Goal: Transaction & Acquisition: Purchase product/service

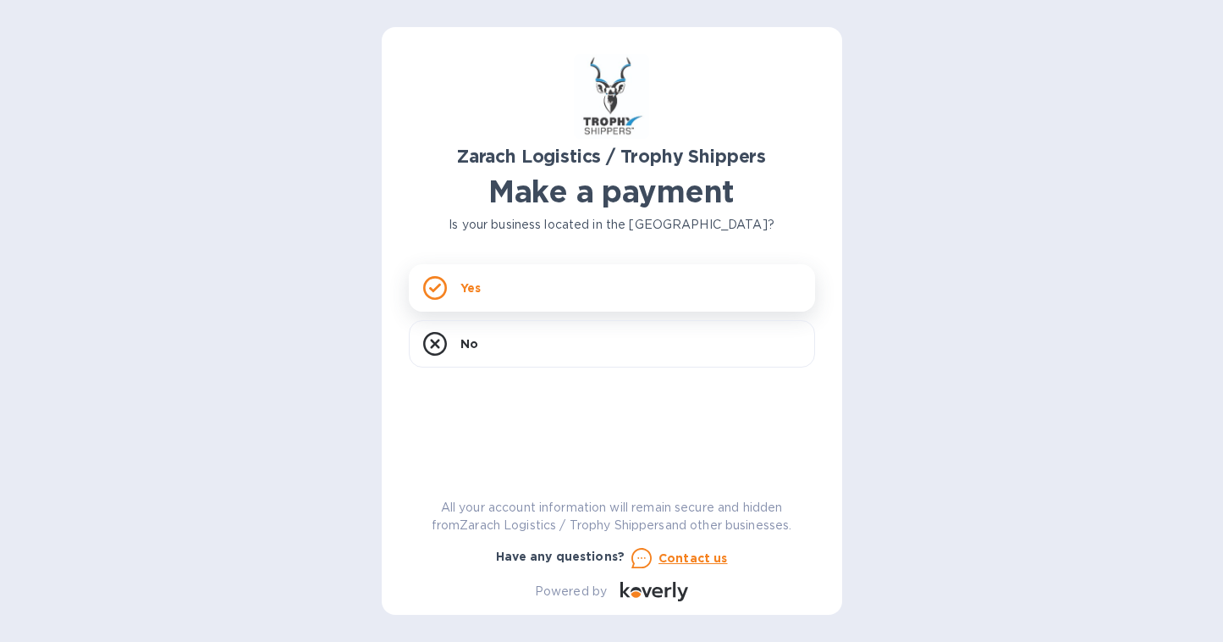
click at [472, 279] on div "Yes" at bounding box center [612, 287] width 406 height 47
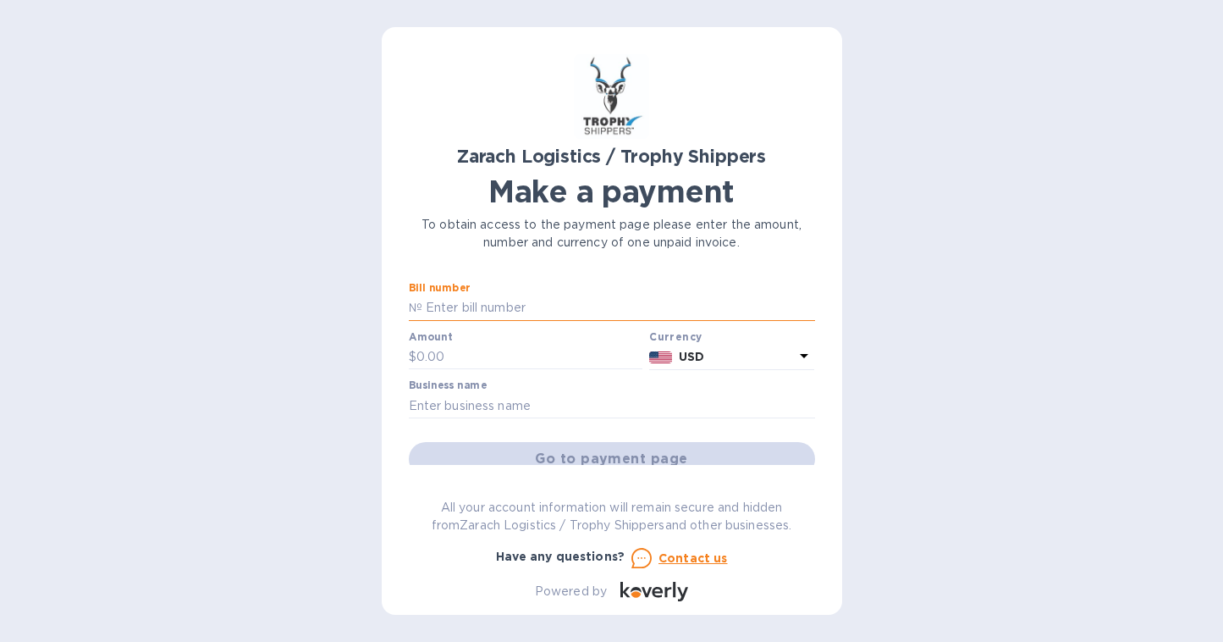
click at [485, 307] on input "text" at bounding box center [618, 307] width 393 height 25
paste input "B00173095"
type input "B00173095"
click at [453, 355] on input "text" at bounding box center [530, 357] width 227 height 25
click at [424, 307] on input "B00173095" at bounding box center [618, 307] width 393 height 25
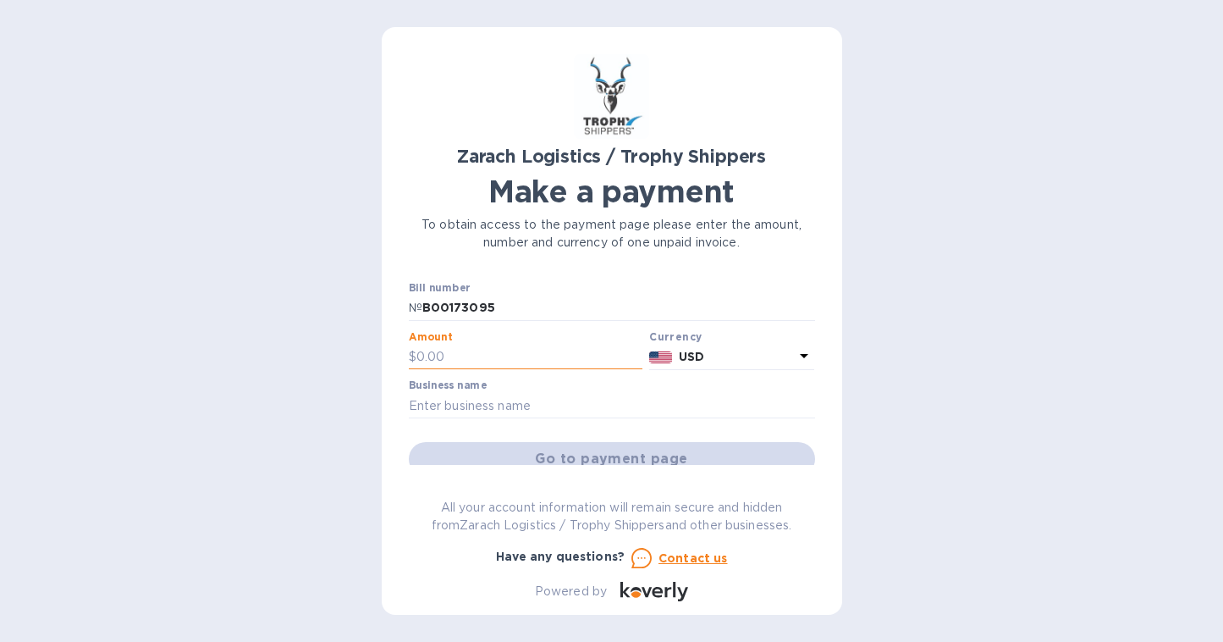
click at [421, 351] on input "text" at bounding box center [530, 357] width 227 height 25
type input "1,496.70"
click at [528, 408] on input "text" at bounding box center [612, 405] width 406 height 25
type input "[PERSON_NAME]"
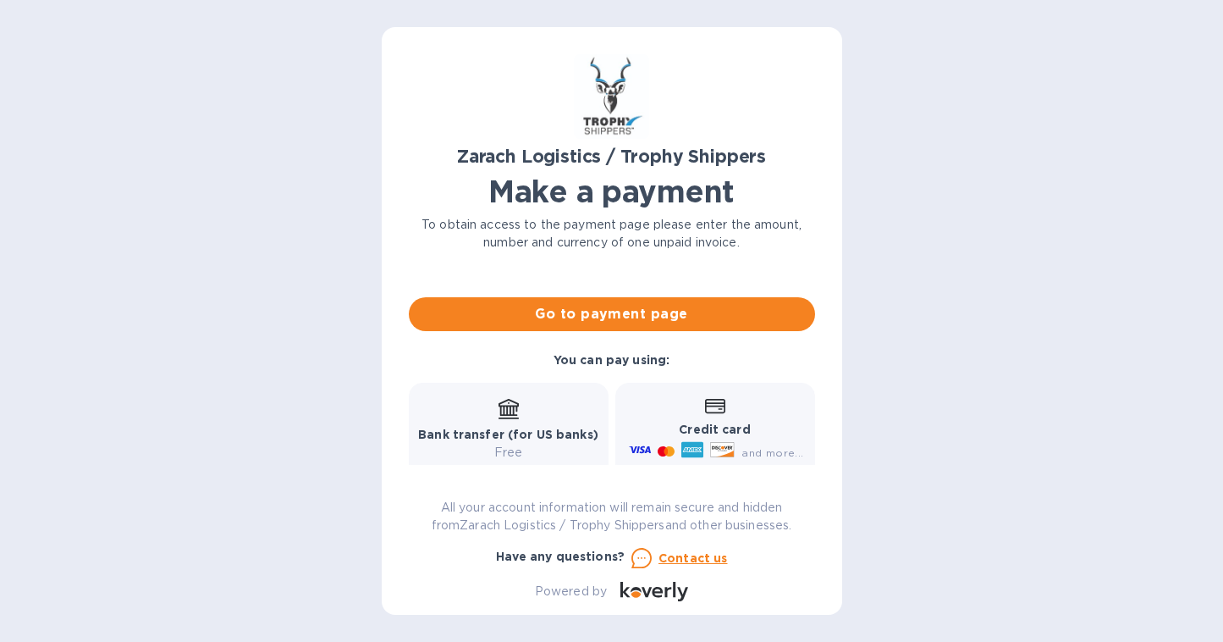
scroll to position [146, 0]
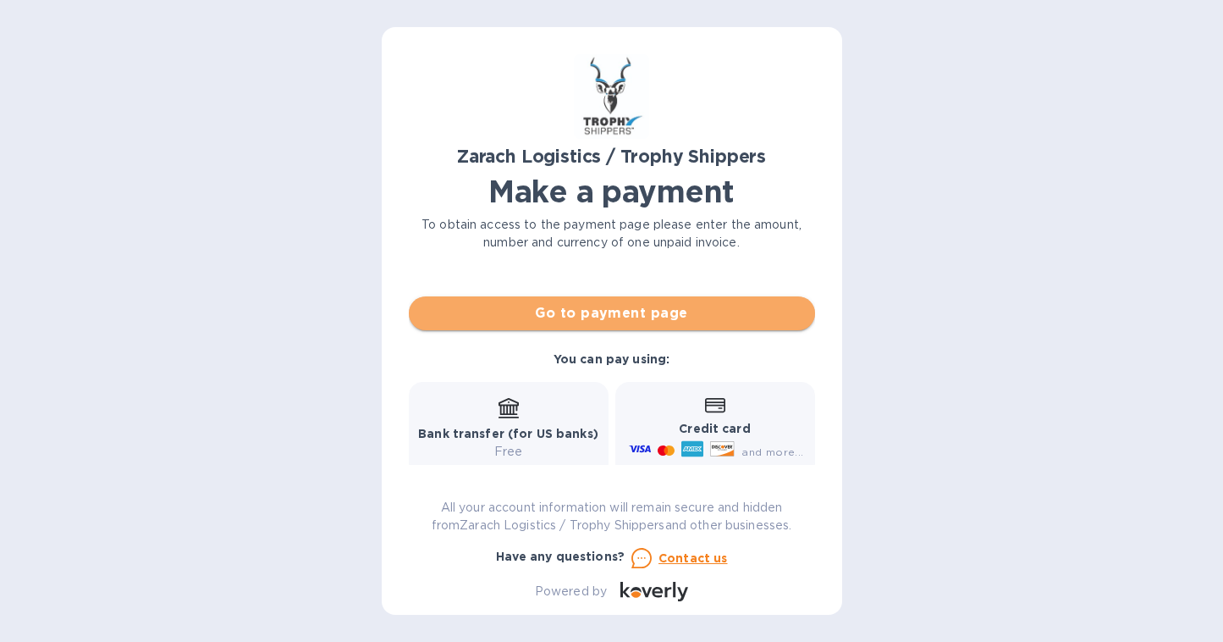
click at [655, 317] on span "Go to payment page" at bounding box center [611, 313] width 379 height 20
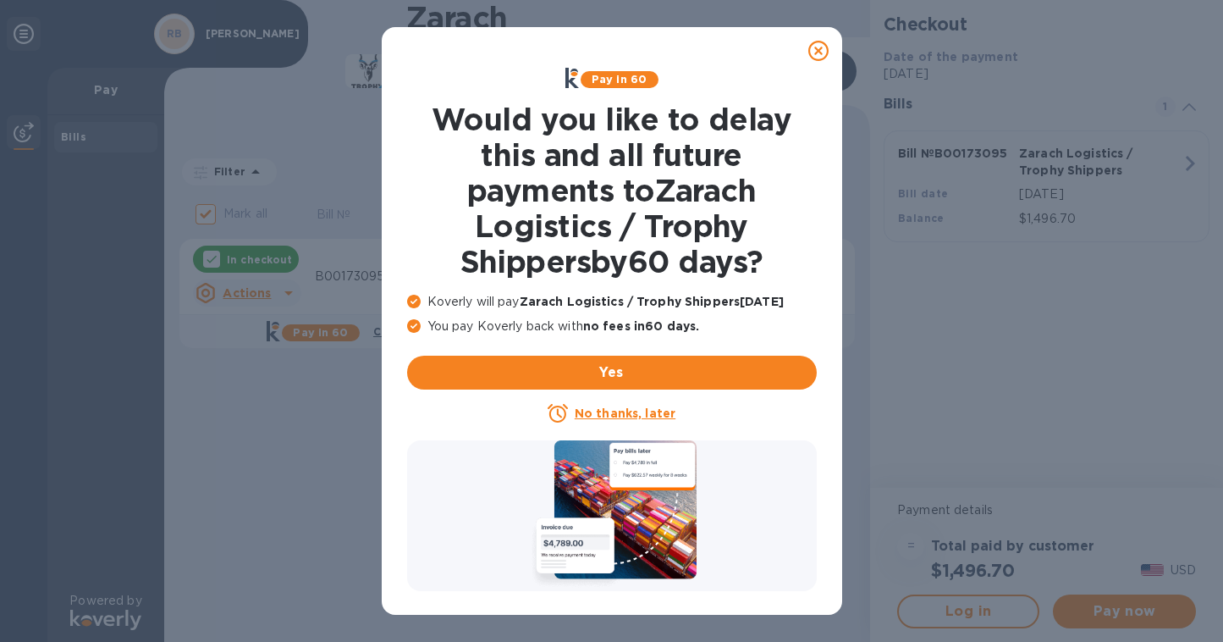
click at [818, 49] on icon at bounding box center [819, 51] width 20 height 20
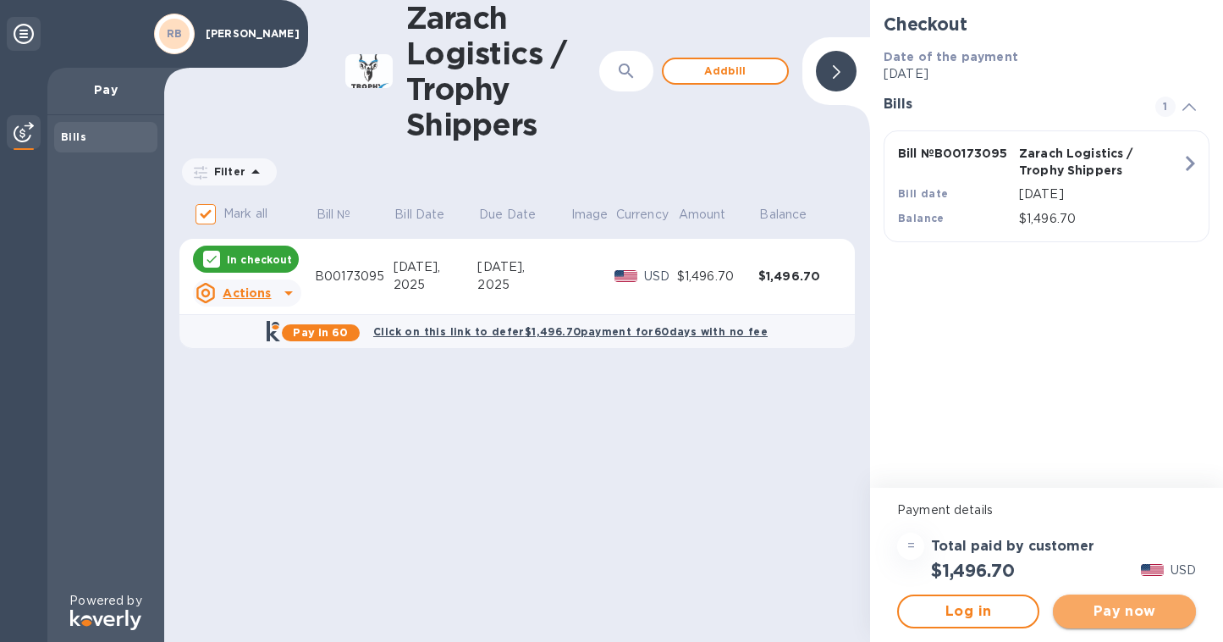
click at [1131, 610] on span "Pay now" at bounding box center [1124, 611] width 115 height 20
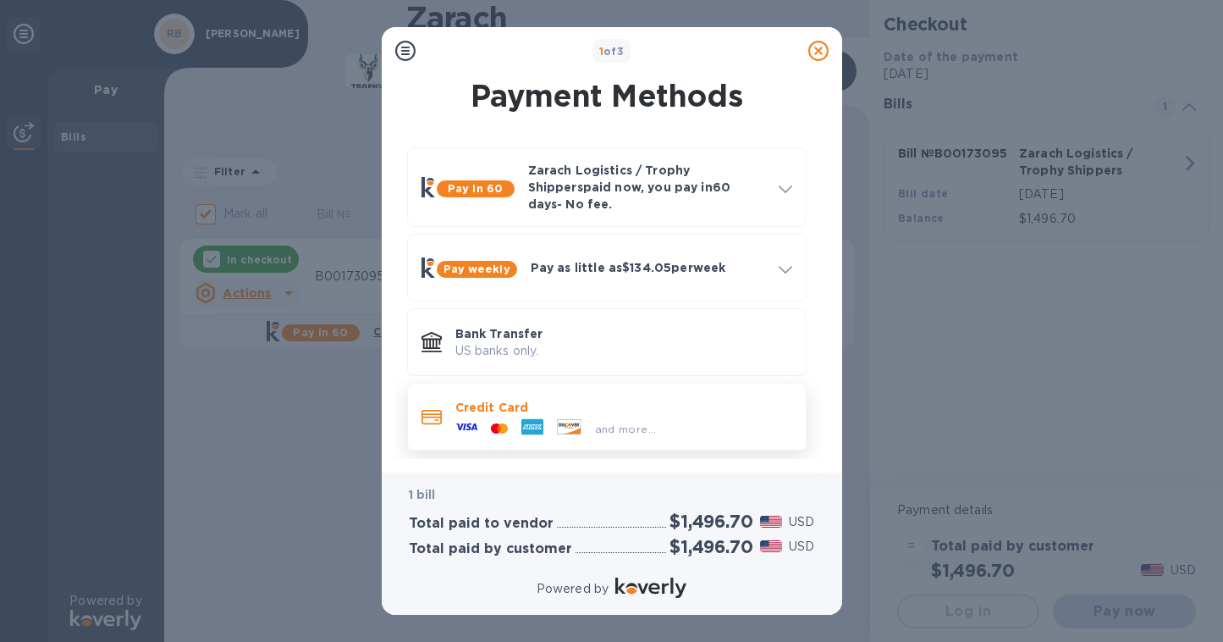
click at [498, 403] on p "Credit Card" at bounding box center [623, 407] width 337 height 17
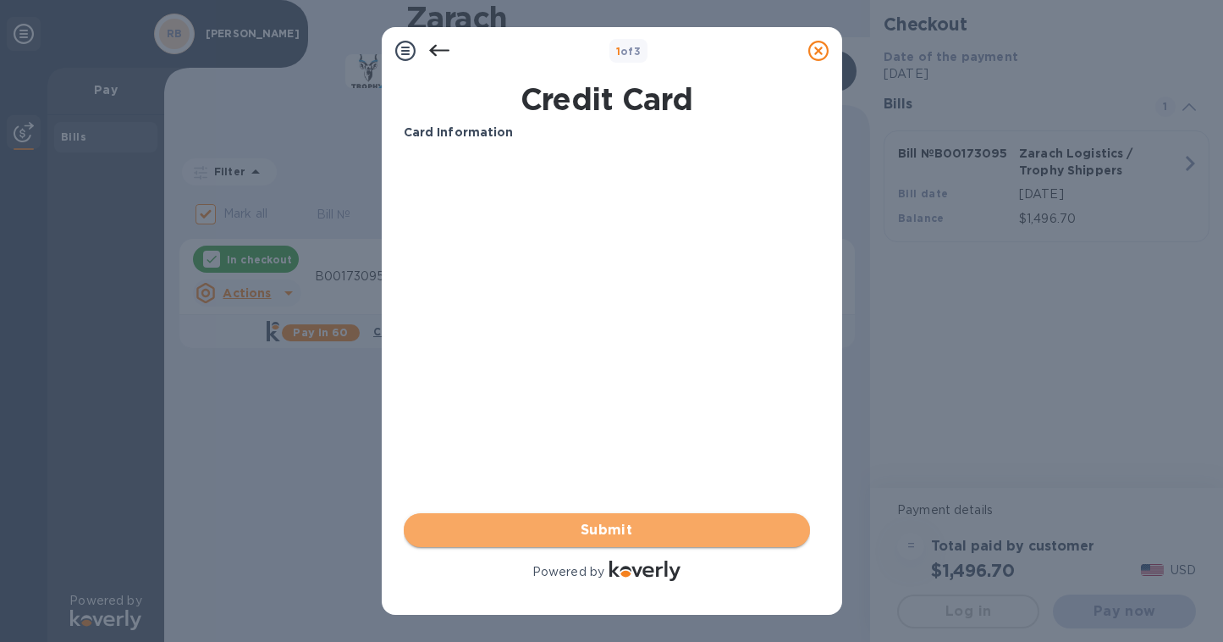
click at [595, 527] on span "Submit" at bounding box center [606, 530] width 379 height 20
